Goal: Check status: Check status

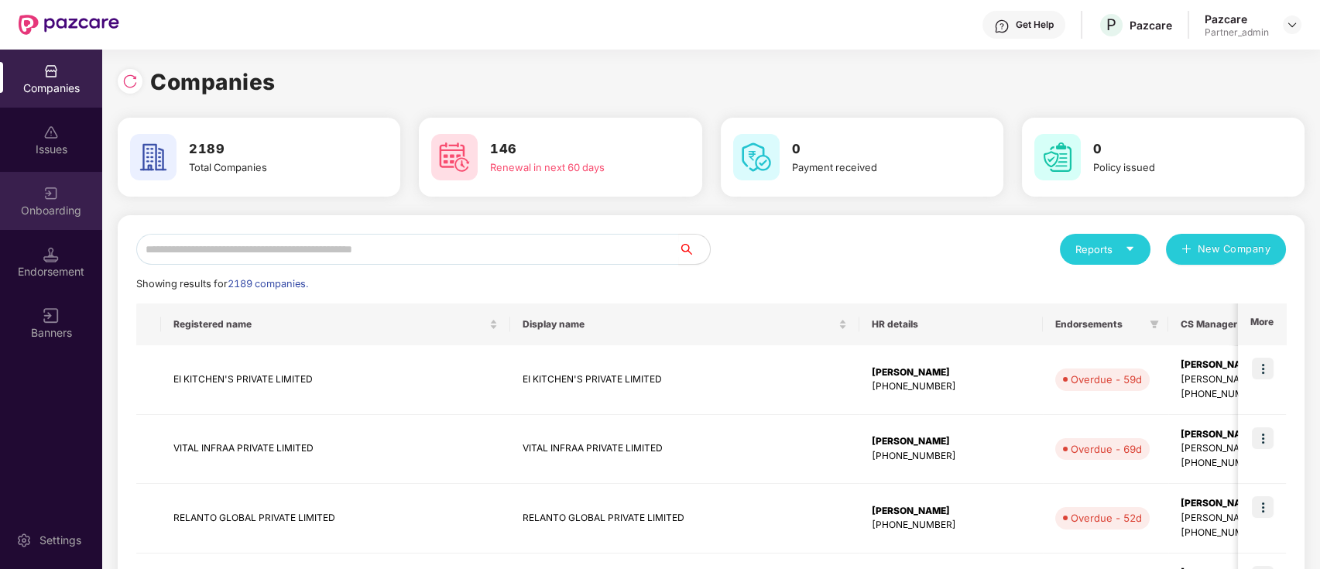
click at [46, 209] on div "Onboarding" at bounding box center [51, 210] width 102 height 15
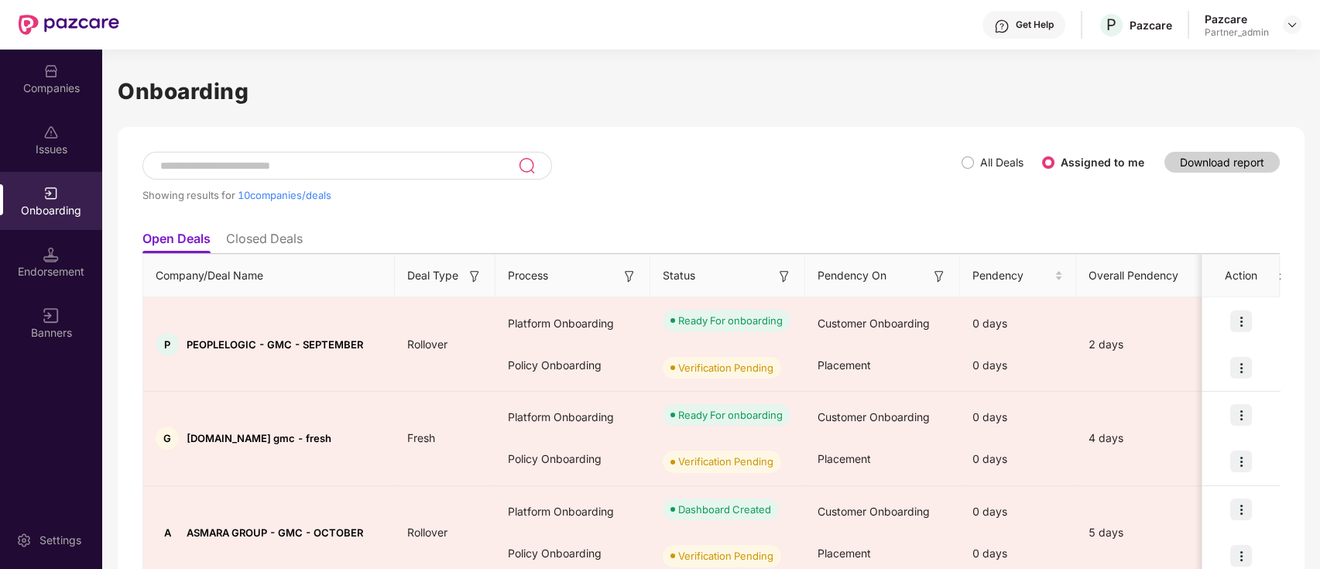
click at [782, 274] on img at bounding box center [783, 276] width 15 height 15
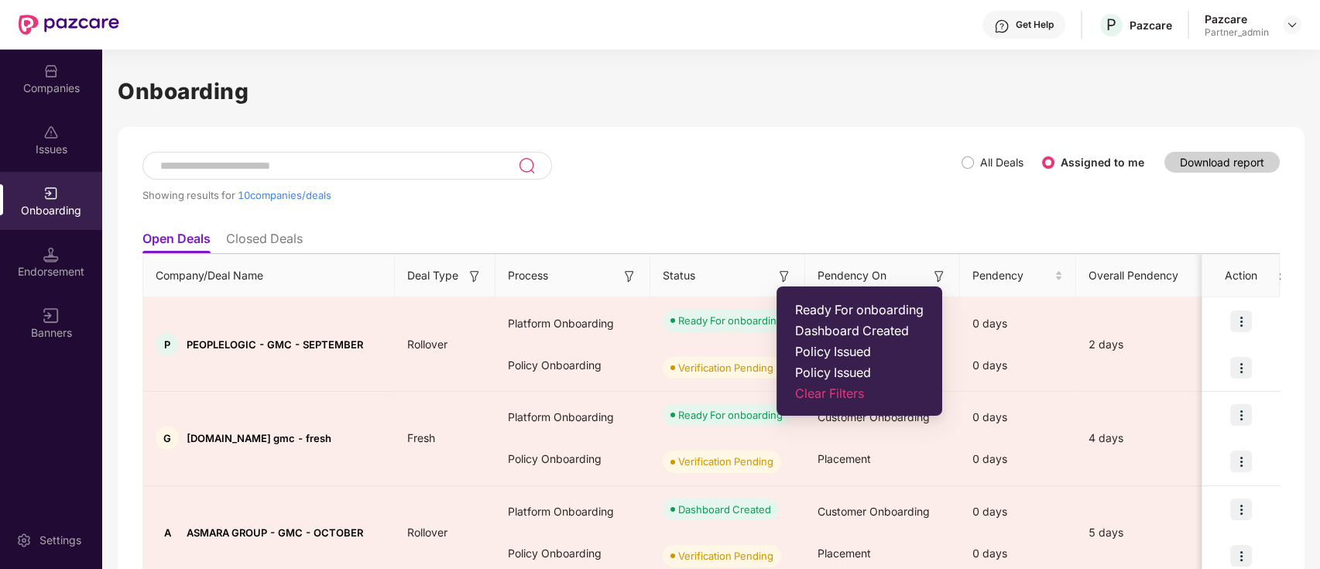
click at [799, 304] on span "Ready For onboarding" at bounding box center [859, 309] width 128 height 15
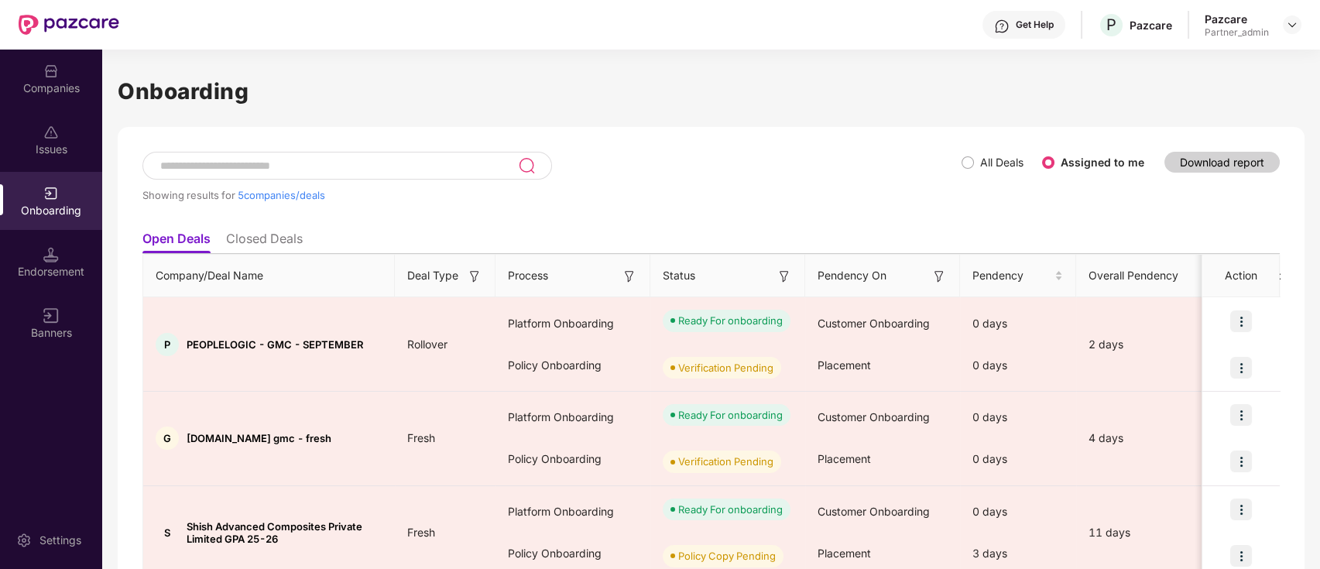
click at [615, 268] on div "Process" at bounding box center [572, 275] width 129 height 17
click at [626, 269] on img at bounding box center [628, 276] width 15 height 15
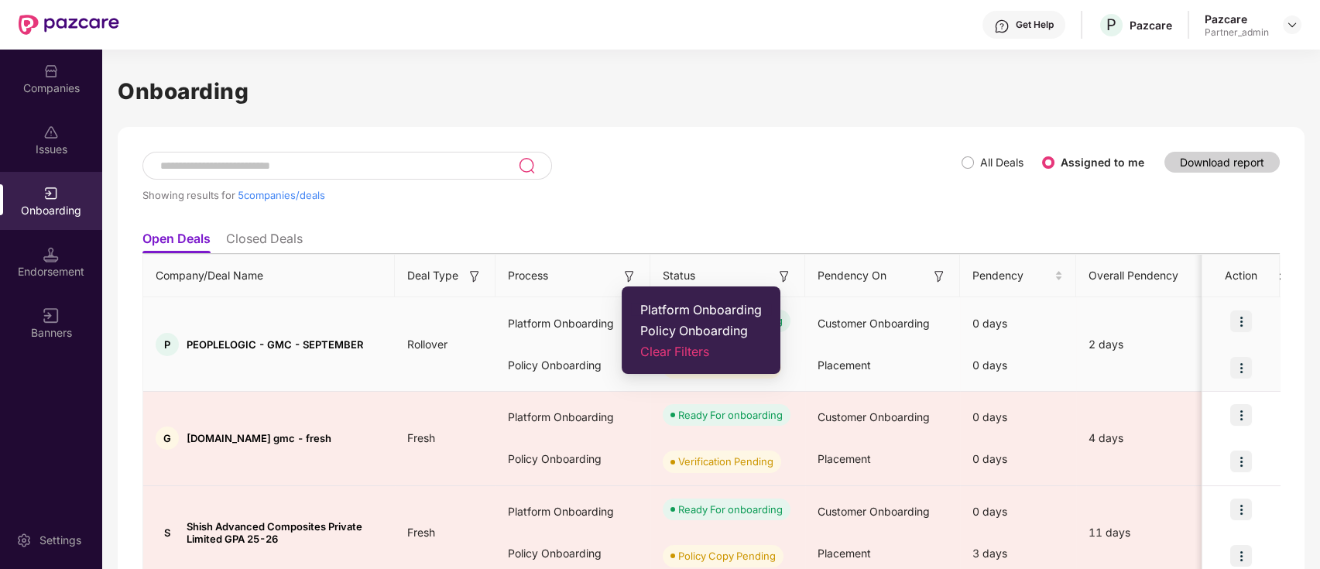
click at [658, 311] on span "Platform Onboarding" at bounding box center [701, 309] width 122 height 15
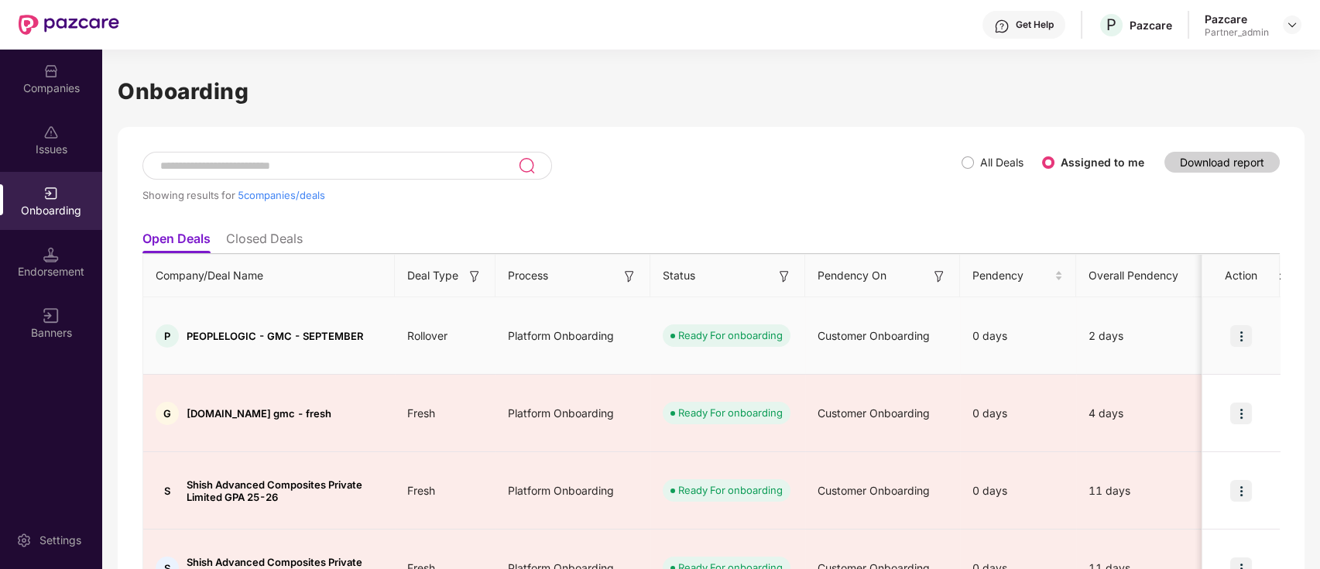
click at [772, 280] on div "Status" at bounding box center [726, 275] width 129 height 17
click at [786, 278] on img at bounding box center [783, 276] width 15 height 15
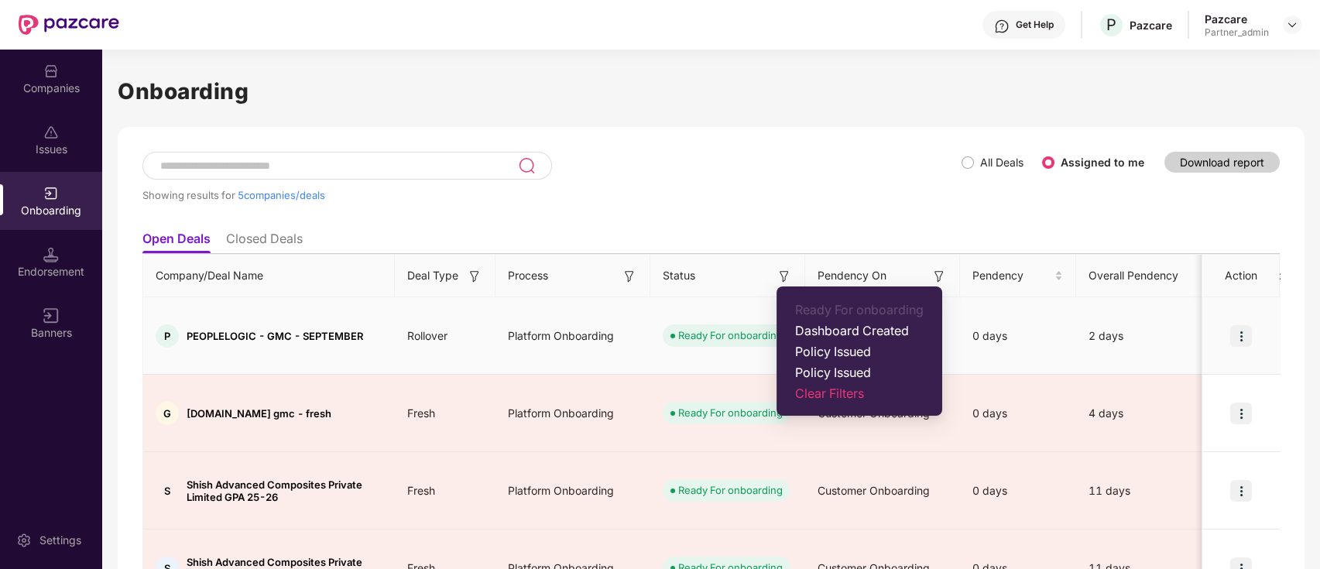
click at [834, 353] on span "Policy Issued" at bounding box center [859, 351] width 128 height 15
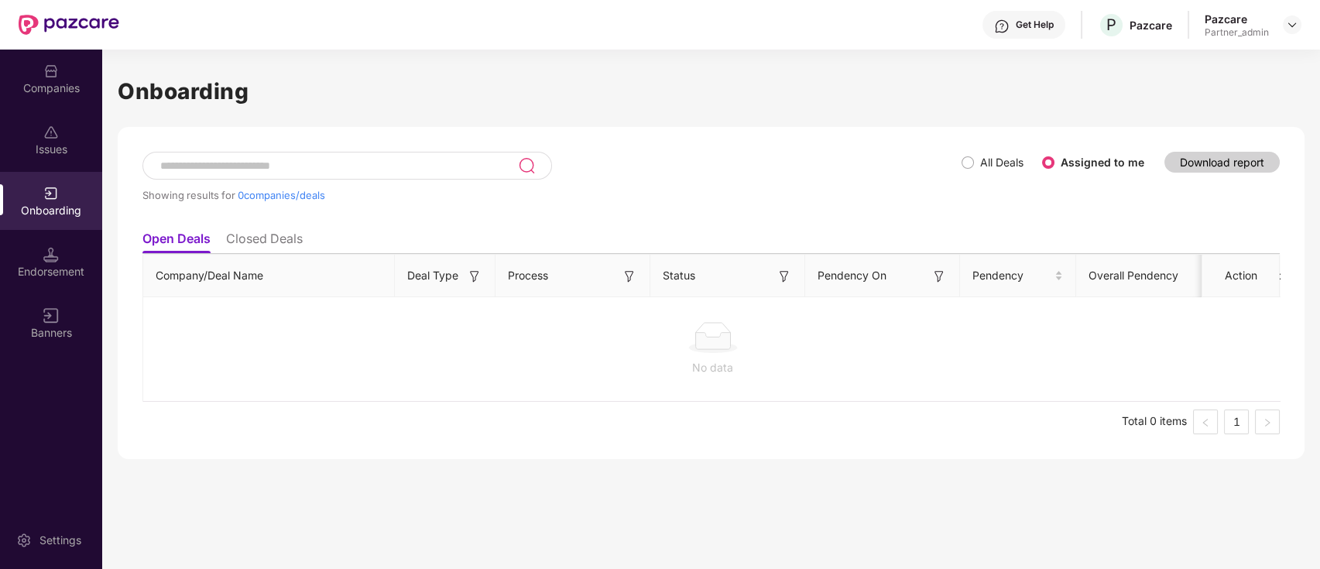
click at [624, 276] on img at bounding box center [628, 276] width 15 height 15
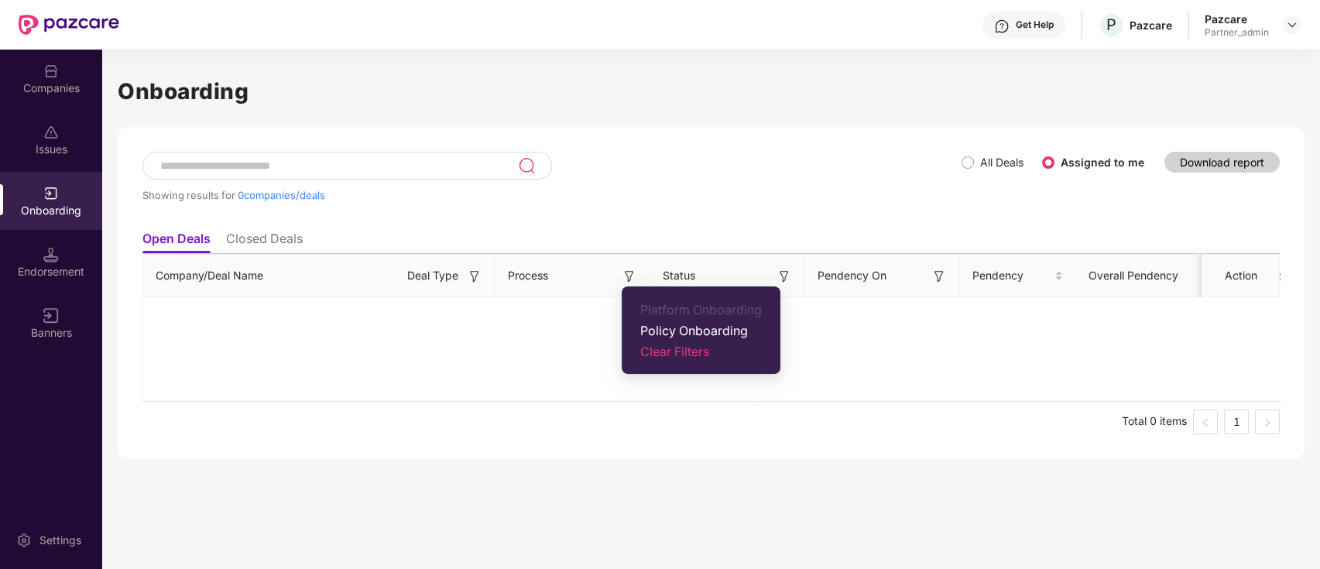
click at [53, 83] on div "Companies" at bounding box center [51, 87] width 102 height 15
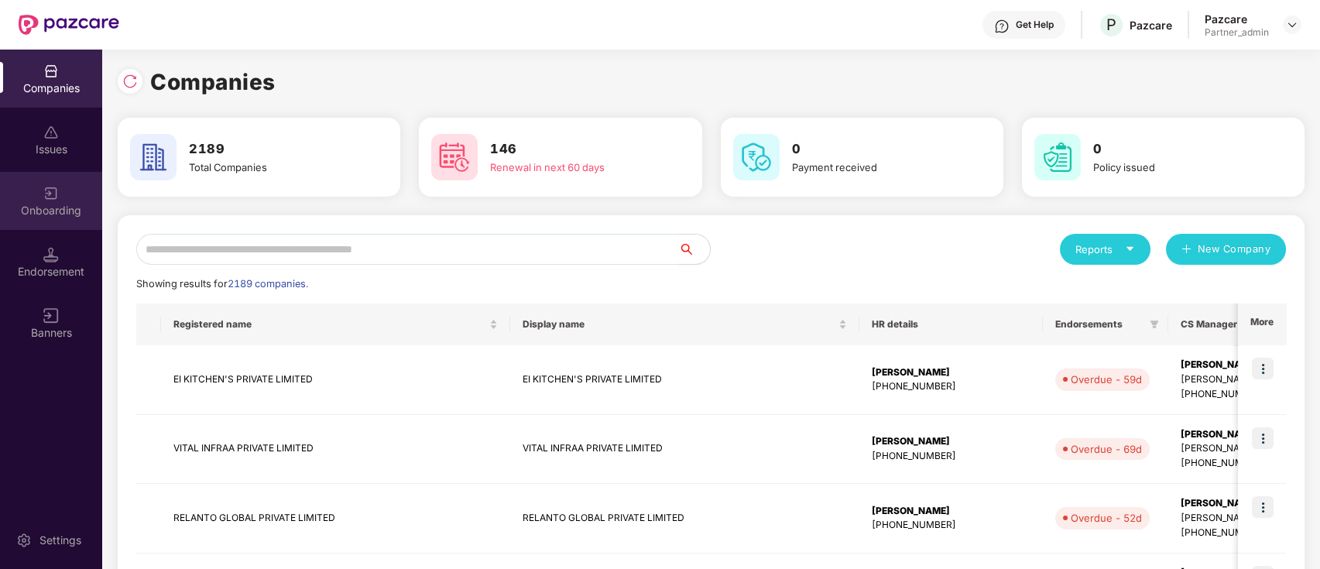
click at [63, 180] on div "Onboarding" at bounding box center [51, 201] width 102 height 58
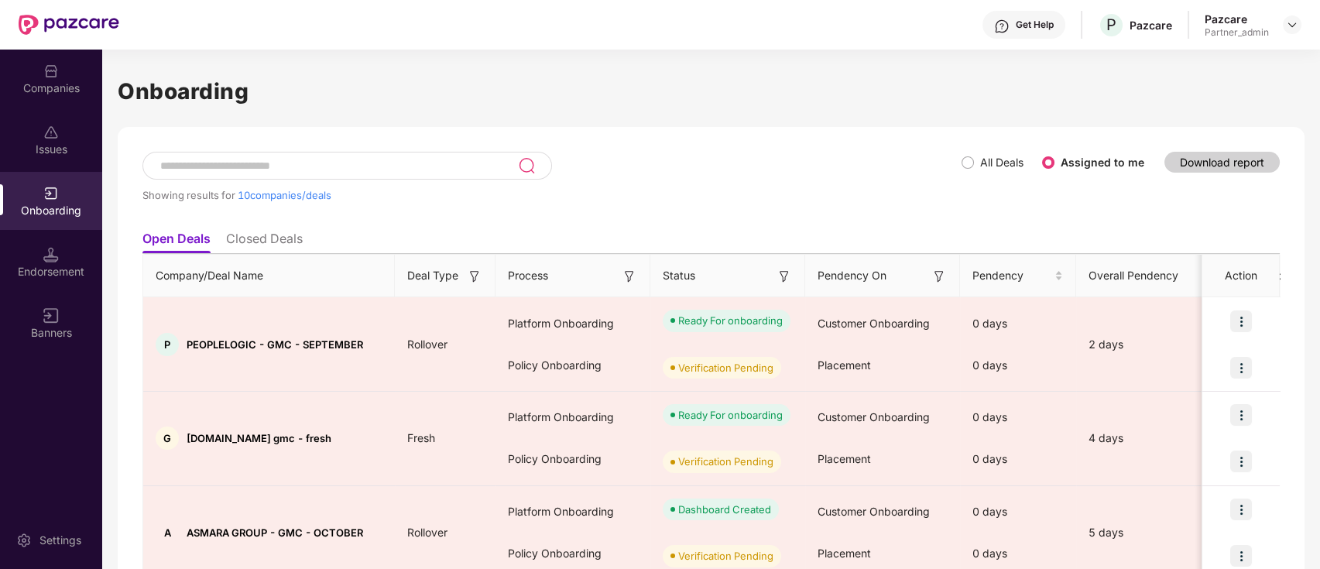
click at [633, 276] on img at bounding box center [628, 276] width 15 height 15
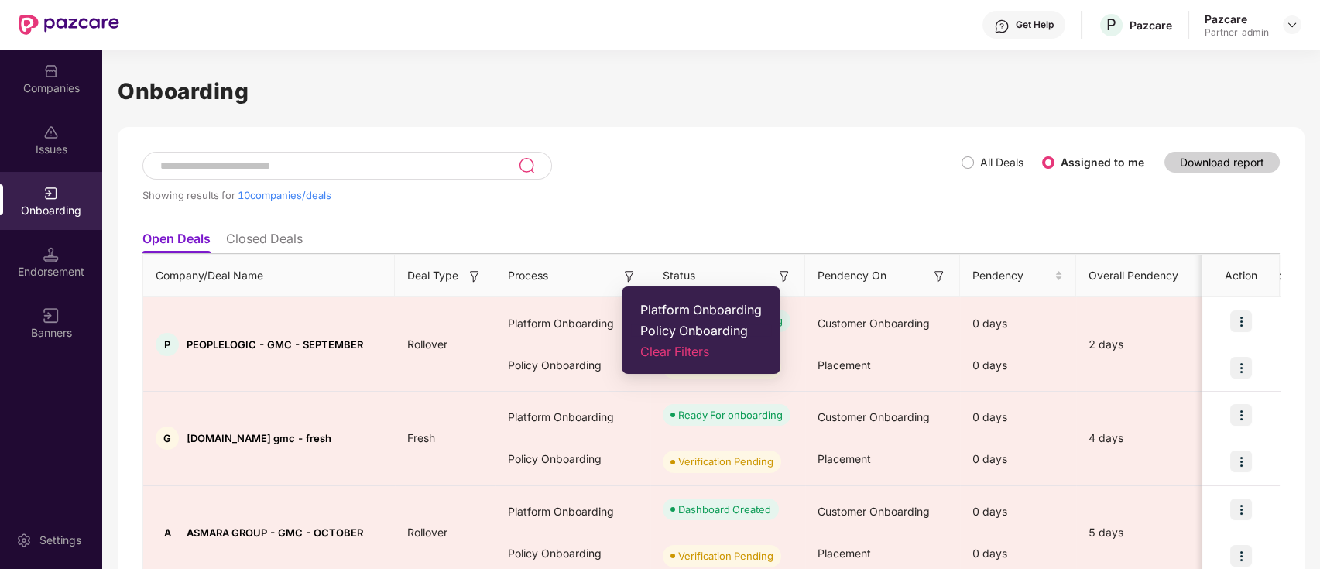
click at [680, 329] on span "Policy Onboarding" at bounding box center [701, 330] width 122 height 15
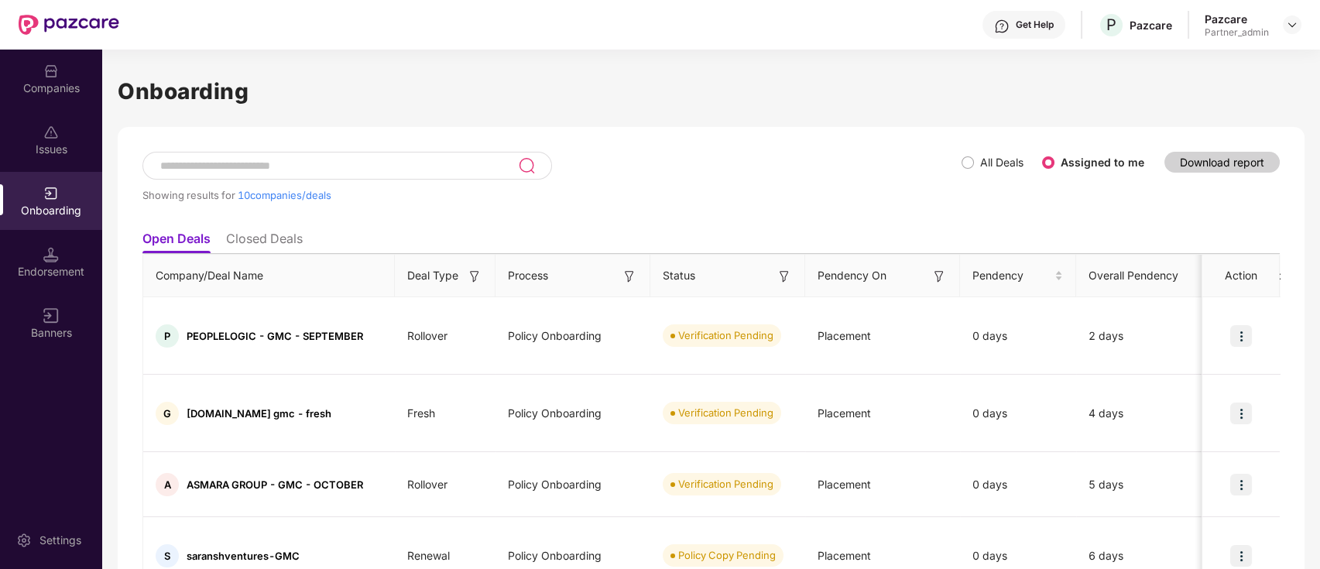
click at [782, 279] on img at bounding box center [783, 276] width 15 height 15
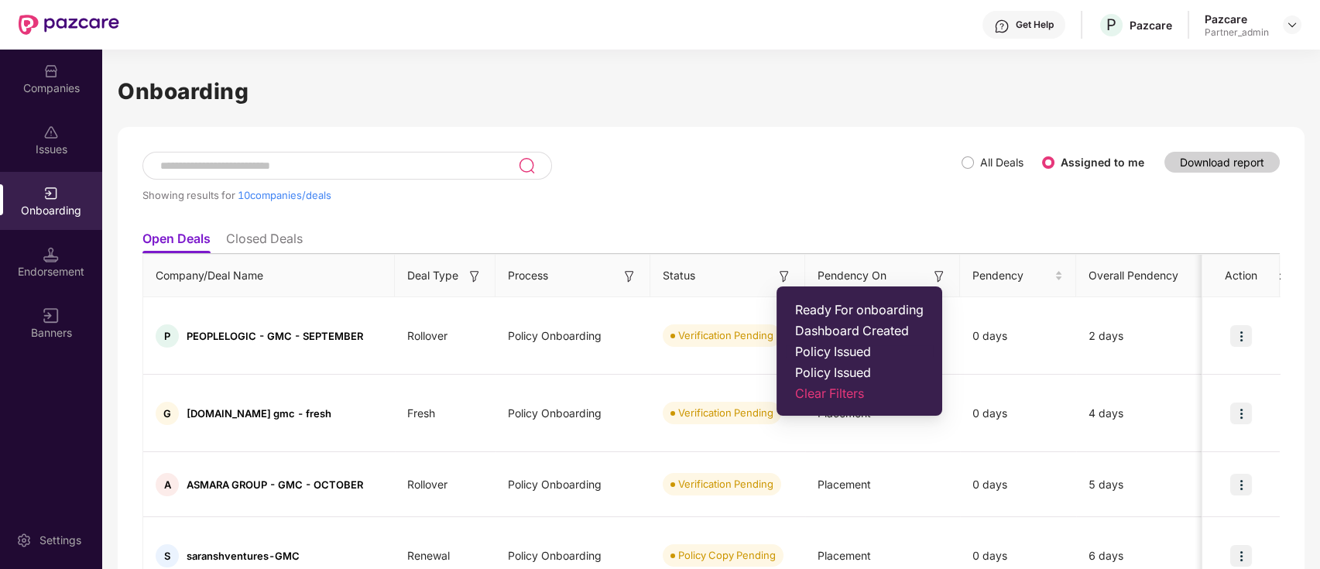
click at [850, 354] on span "Policy Issued" at bounding box center [859, 351] width 128 height 15
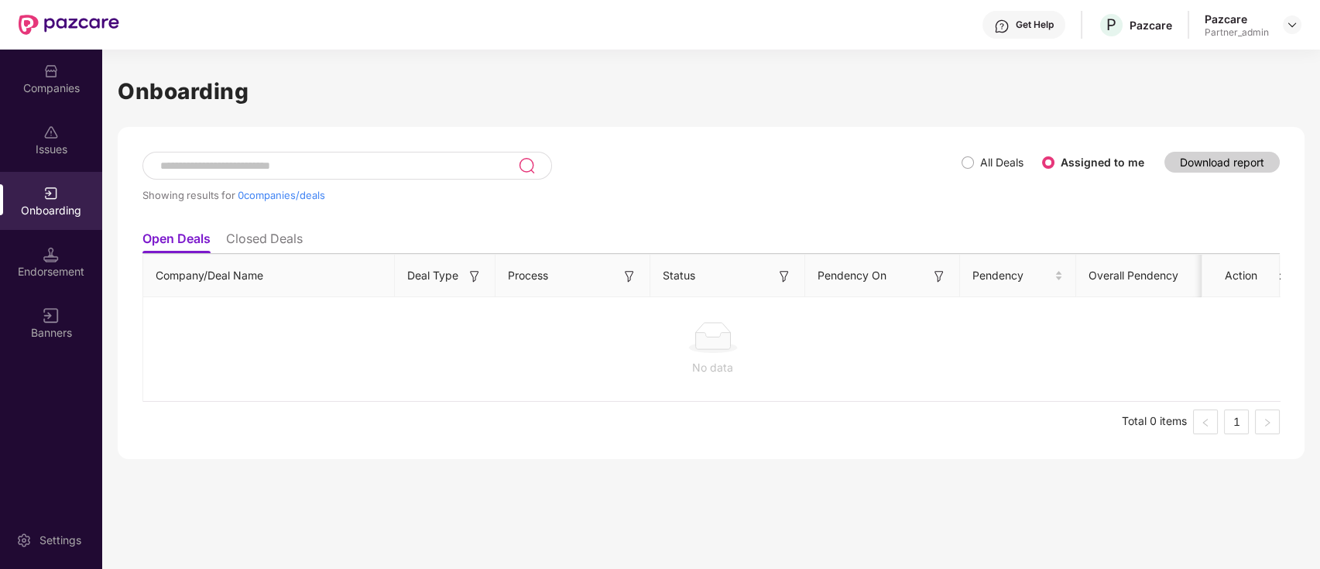
drag, startPoint x: 780, startPoint y: 275, endPoint x: 778, endPoint y: 288, distance: 13.4
click at [780, 276] on img at bounding box center [783, 276] width 15 height 15
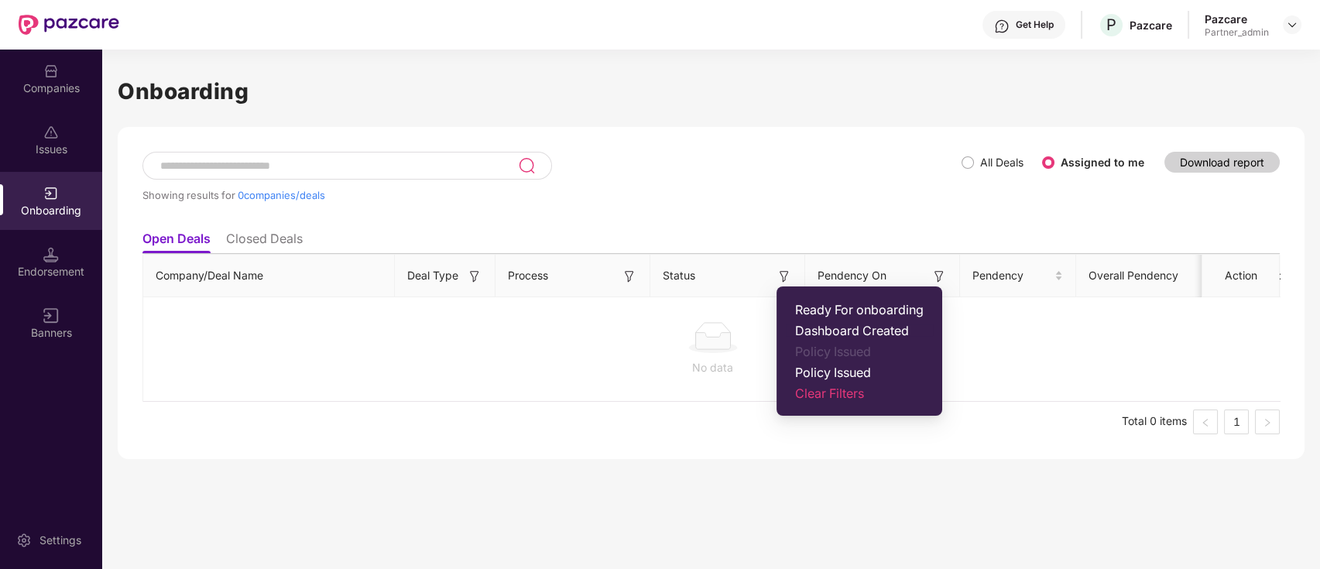
click at [838, 325] on span "Dashboard Created" at bounding box center [859, 330] width 128 height 15
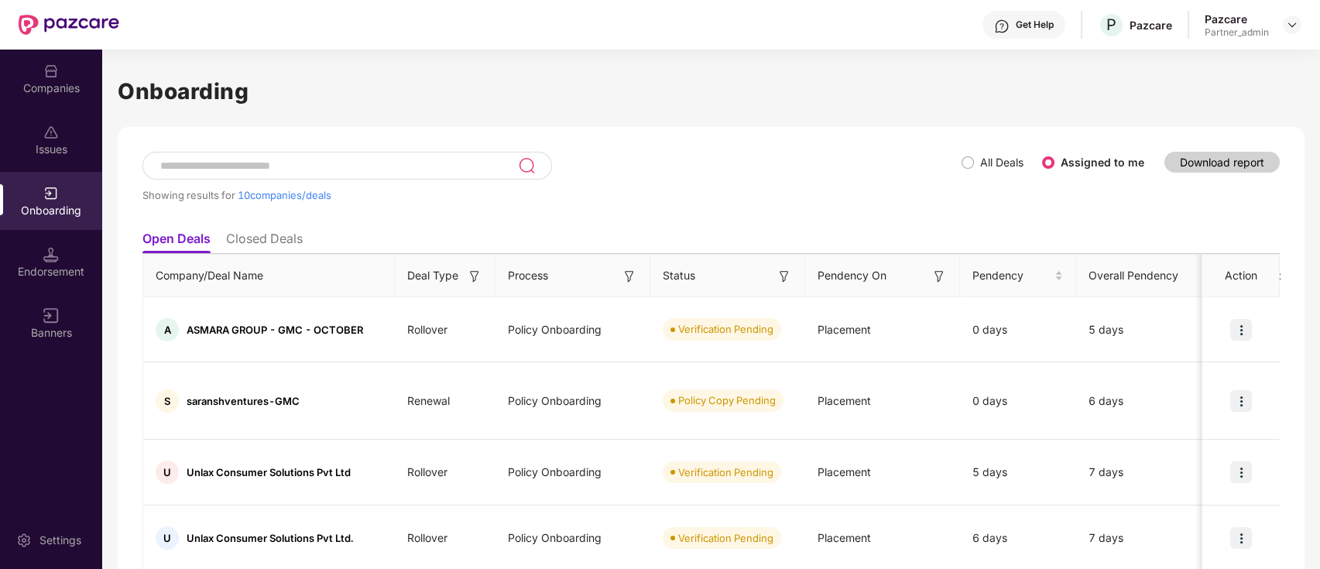
click at [786, 272] on img at bounding box center [783, 276] width 15 height 15
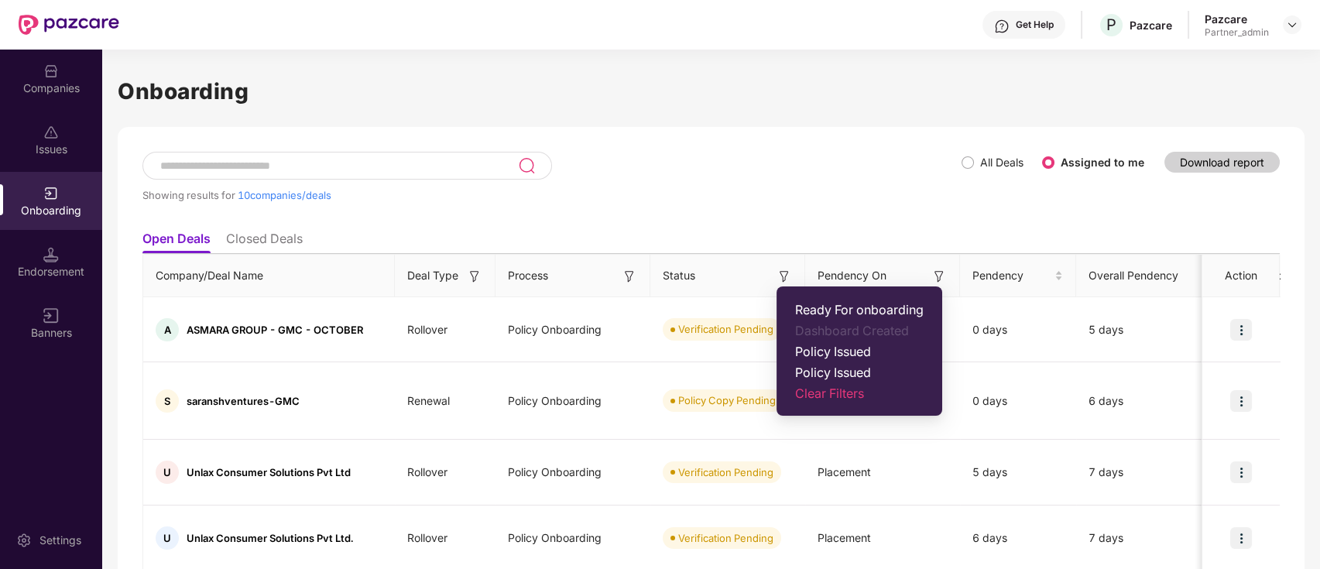
click at [840, 200] on div "Showing results for 10 companies/deals" at bounding box center [551, 195] width 819 height 12
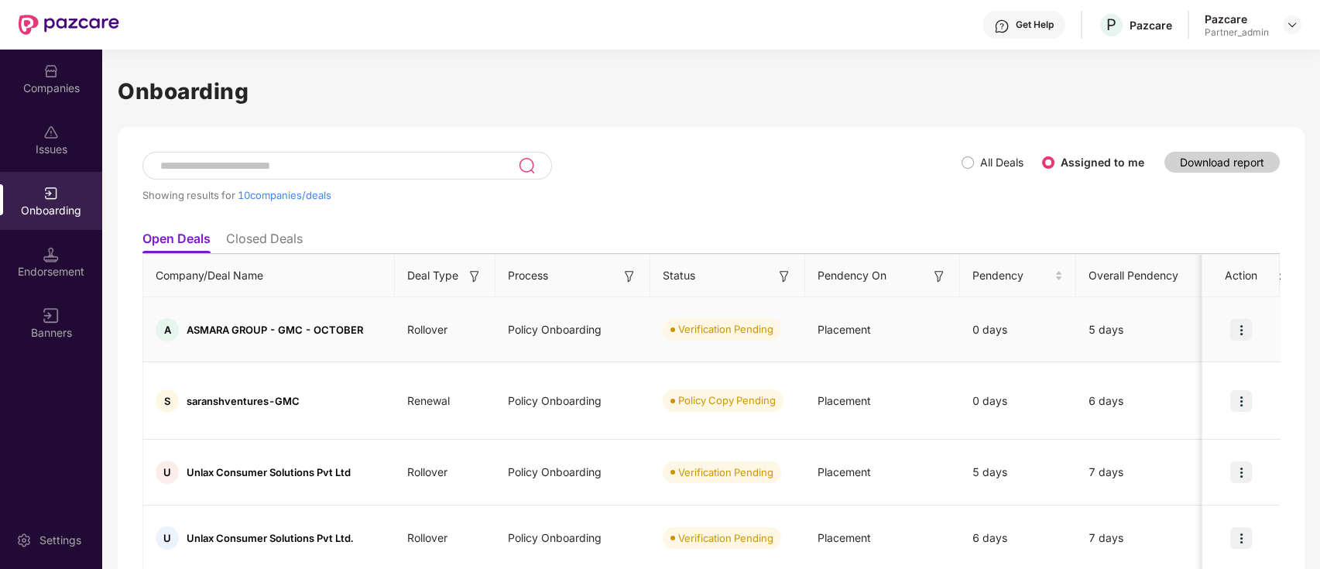
click at [1244, 320] on img at bounding box center [1241, 330] width 22 height 22
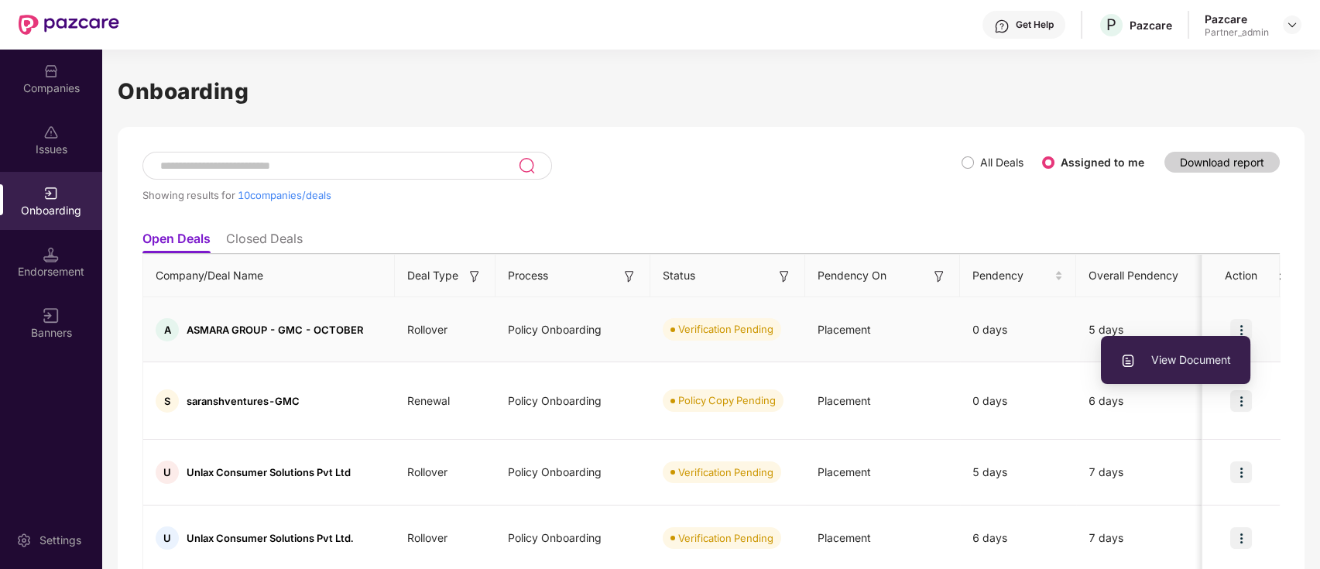
click at [1173, 361] on span "View Document" at bounding box center [1175, 359] width 111 height 17
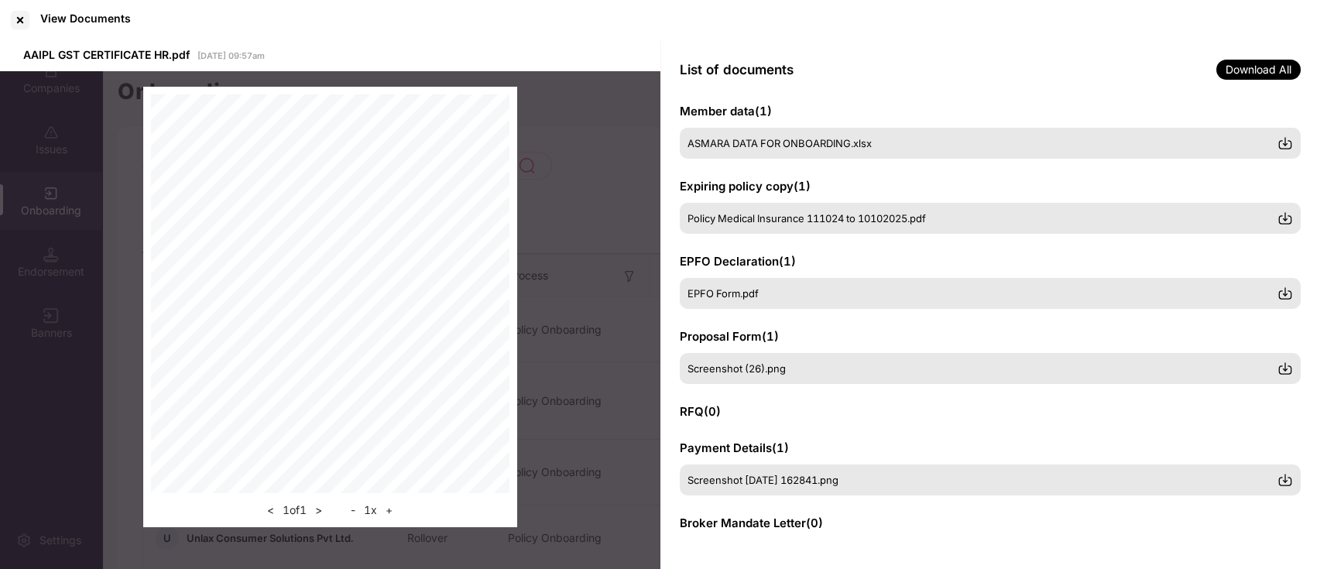
scroll to position [166, 0]
click at [25, 15] on div at bounding box center [20, 20] width 25 height 25
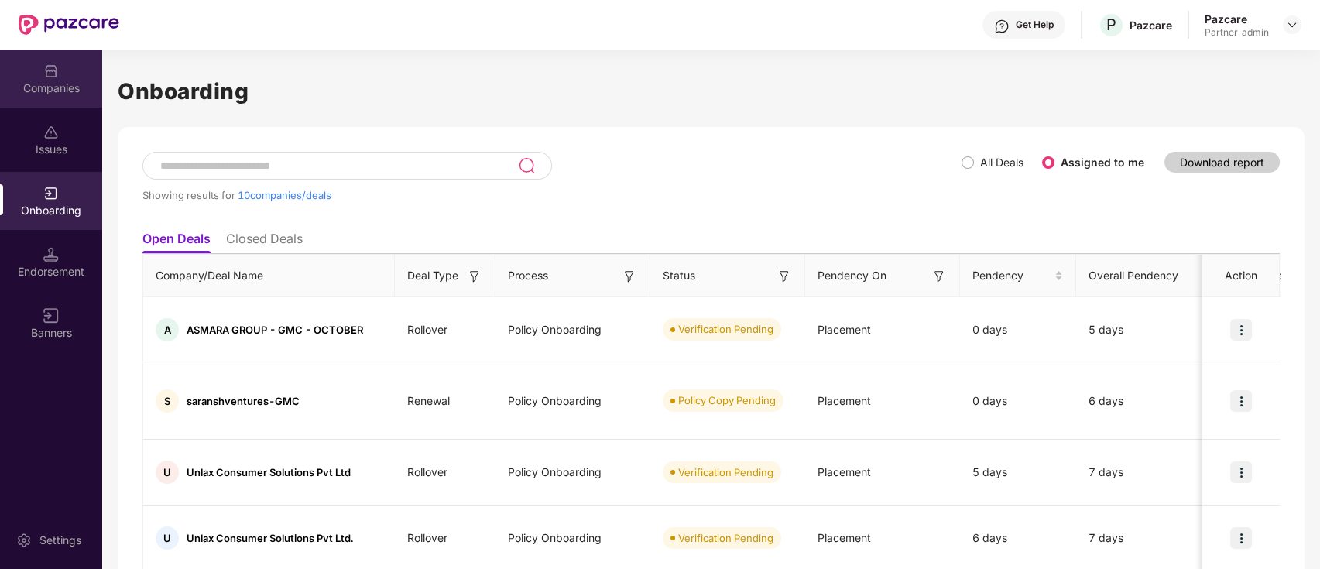
click at [56, 93] on div "Companies" at bounding box center [51, 87] width 102 height 15
